Goal: Information Seeking & Learning: Learn about a topic

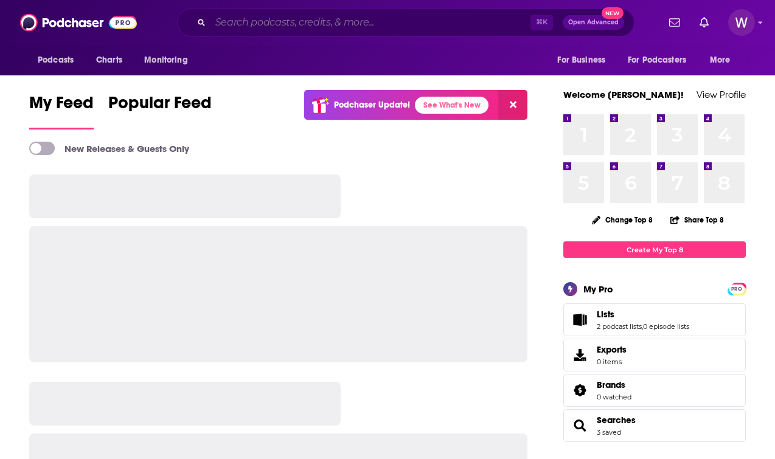
click at [403, 25] on input "Search podcasts, credits, & more..." at bounding box center [370, 22] width 320 height 19
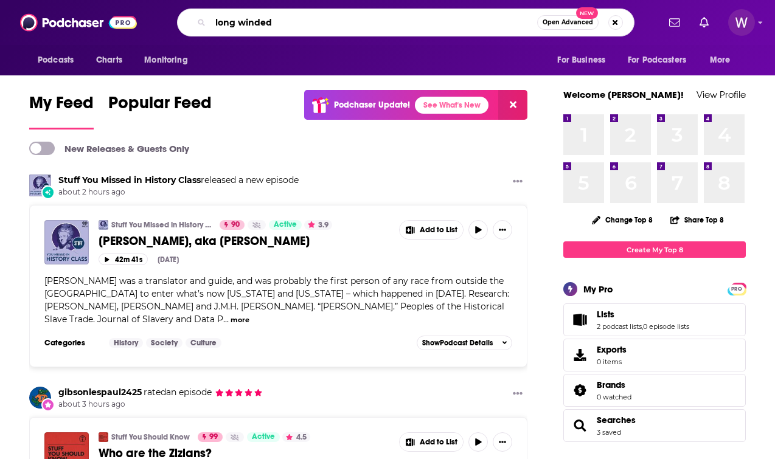
type input "long winded"
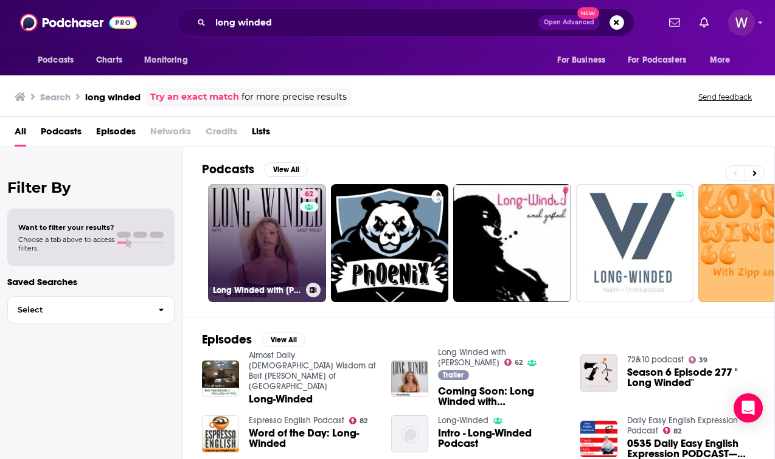
click at [240, 198] on link "62 Long Winded with [PERSON_NAME]" at bounding box center [267, 243] width 118 height 118
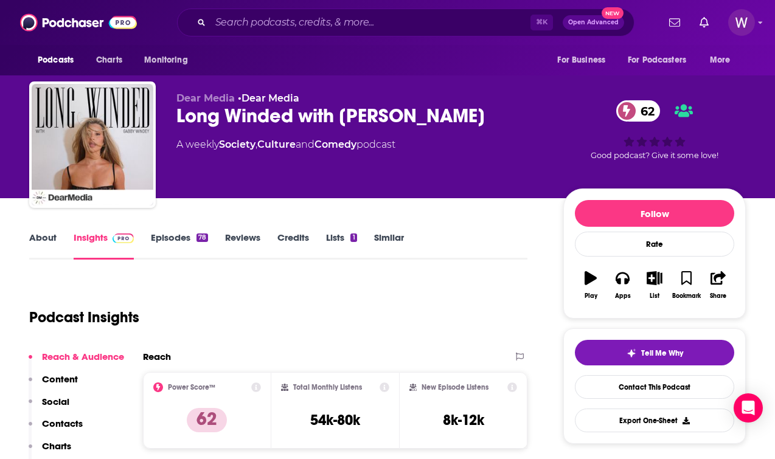
click at [386, 242] on link "Similar" at bounding box center [389, 246] width 30 height 28
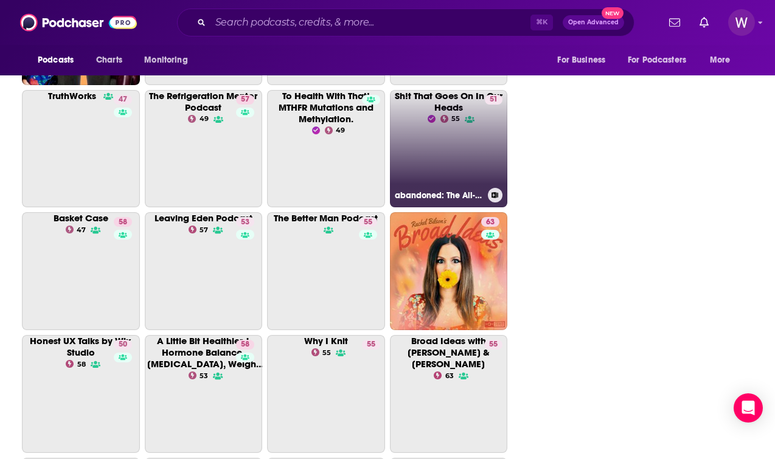
scroll to position [2814, 0]
